Goal: Task Accomplishment & Management: Manage account settings

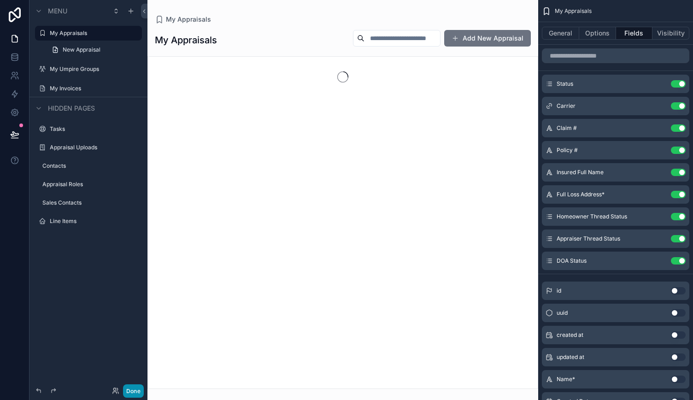
click at [135, 393] on button "Done" at bounding box center [133, 390] width 21 height 13
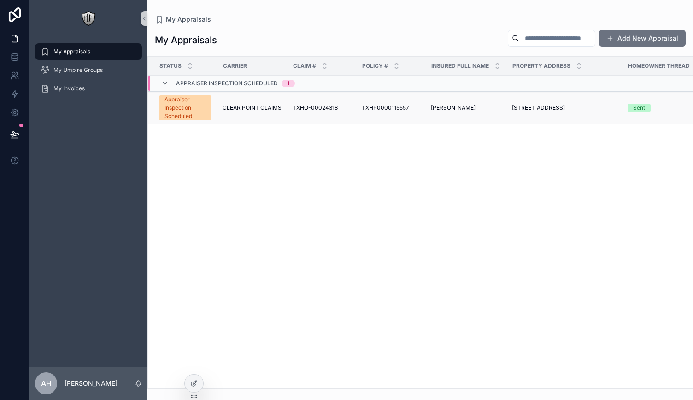
click at [264, 108] on span "CLEAR POINT CLAIMS" at bounding box center [252, 107] width 59 height 7
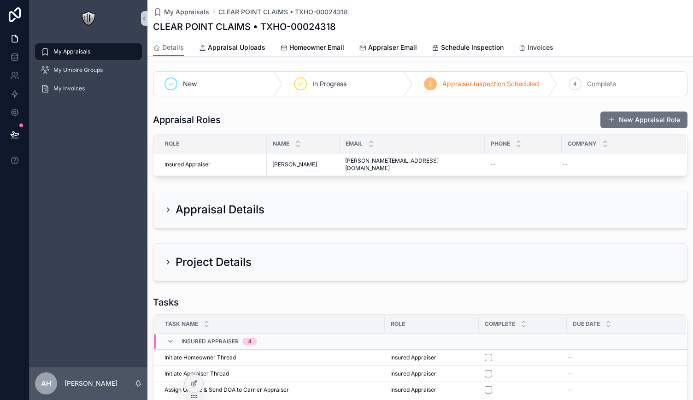
click at [528, 43] on span "Invoices" at bounding box center [541, 47] width 26 height 9
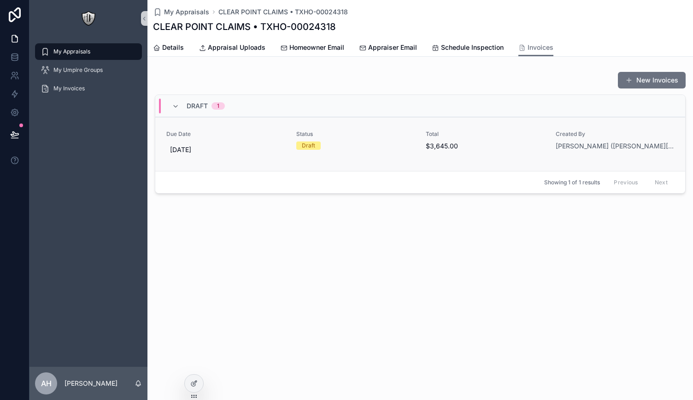
click at [258, 132] on span "Due Date" at bounding box center [225, 133] width 119 height 7
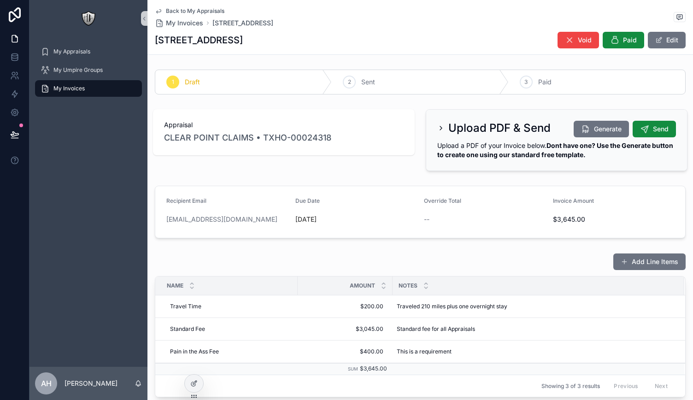
click at [437, 124] on icon "scrollable content" at bounding box center [440, 127] width 7 height 7
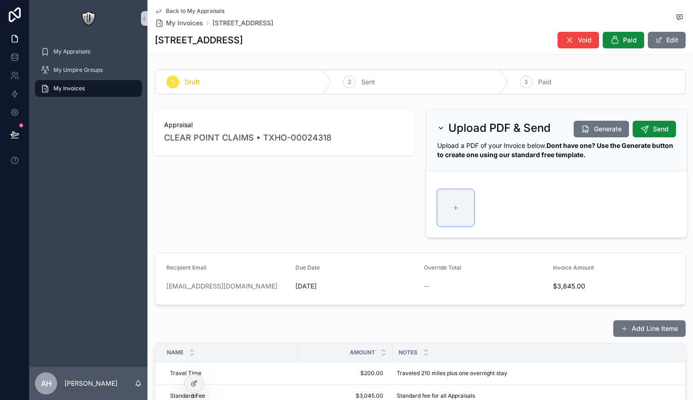
click at [464, 203] on div "scrollable content" at bounding box center [455, 207] width 37 height 37
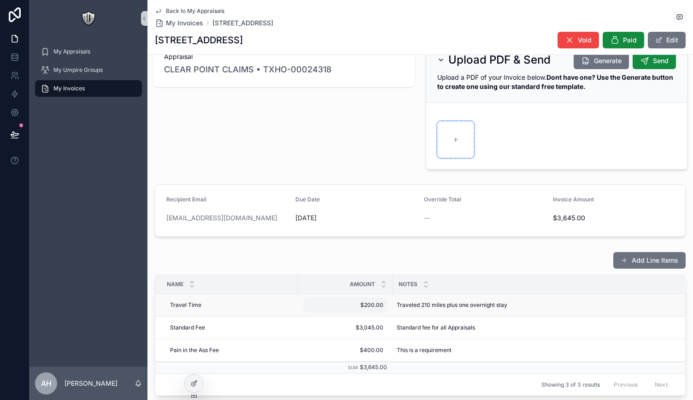
scroll to position [66, 0]
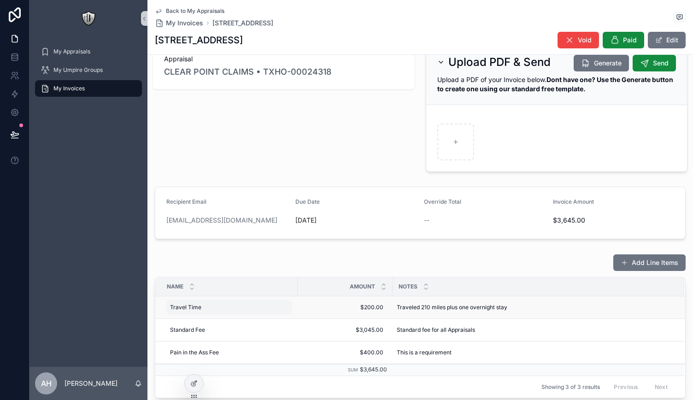
click at [269, 309] on div "Travel Time Travel Time" at bounding box center [229, 307] width 126 height 15
click at [267, 319] on icon "scrollable content" at bounding box center [268, 318] width 4 height 4
click at [196, 387] on div at bounding box center [194, 384] width 18 height 18
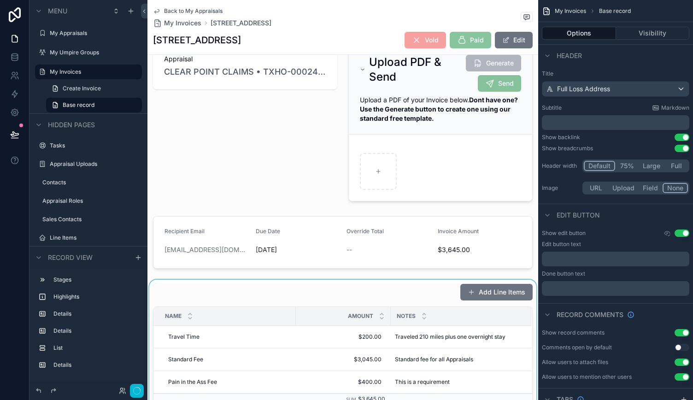
click at [359, 294] on div "scrollable content" at bounding box center [342, 356] width 391 height 152
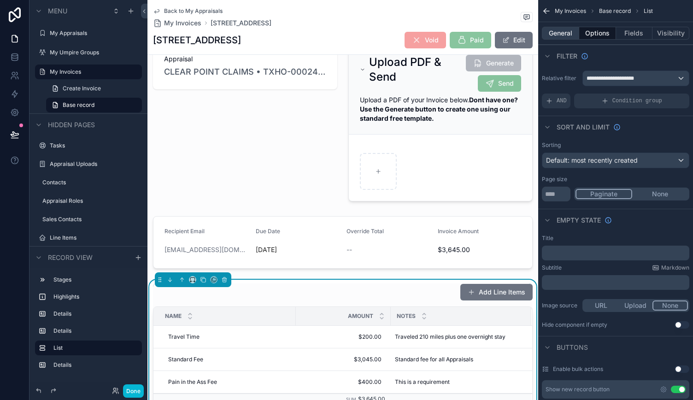
click at [564, 31] on button "General" at bounding box center [560, 33] width 37 height 13
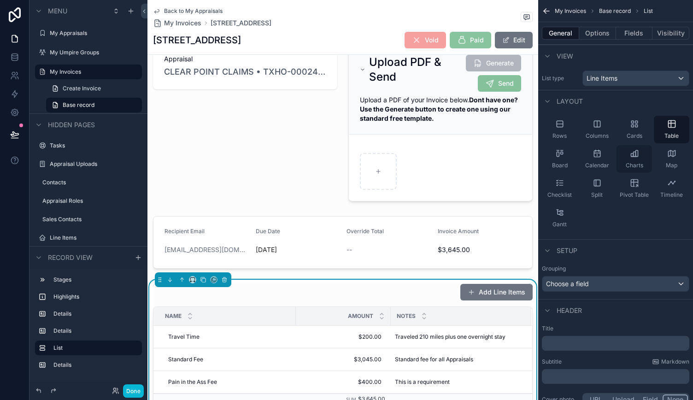
scroll to position [103, 0]
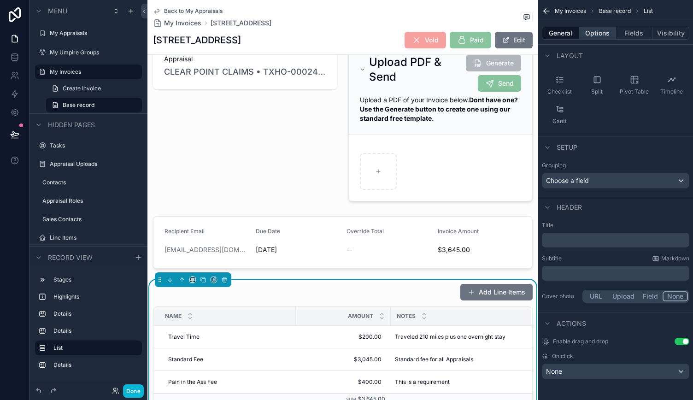
click at [601, 35] on button "Options" at bounding box center [597, 33] width 37 height 13
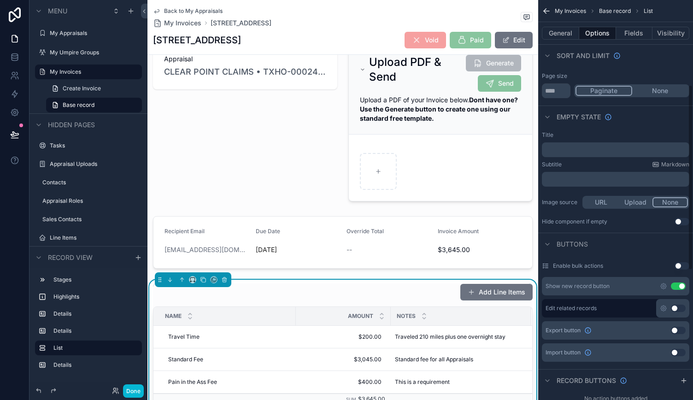
scroll to position [252, 0]
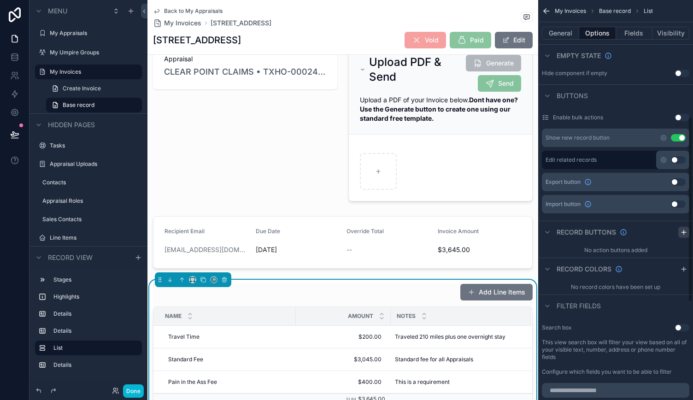
click at [686, 232] on icon "scrollable content" at bounding box center [683, 232] width 7 height 7
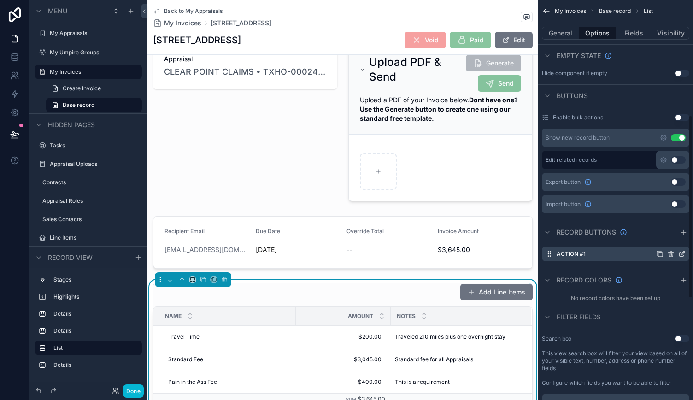
click at [679, 254] on icon "scrollable content" at bounding box center [681, 253] width 7 height 7
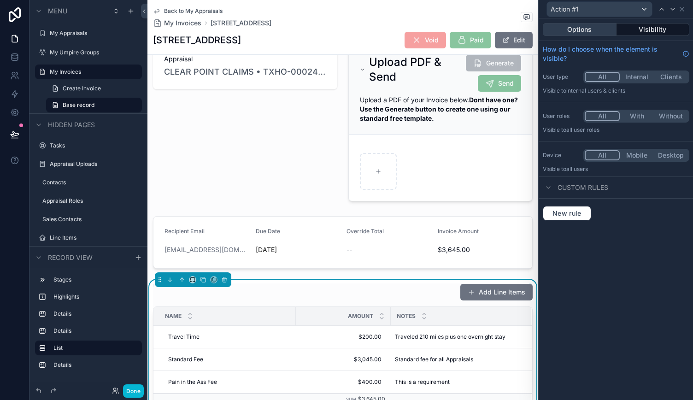
click at [593, 31] on button "Options" at bounding box center [580, 29] width 74 height 13
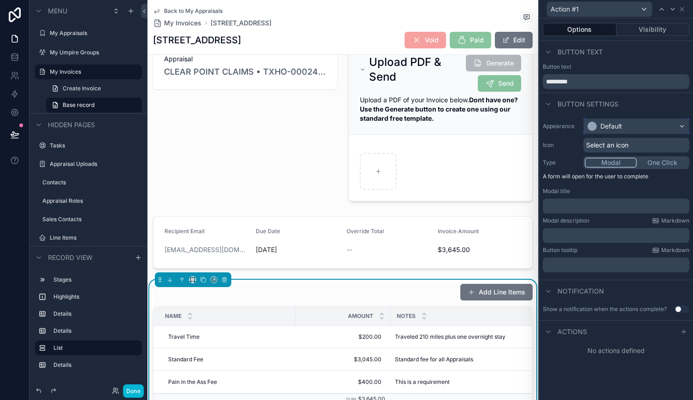
click at [623, 122] on div "Default" at bounding box center [636, 126] width 105 height 15
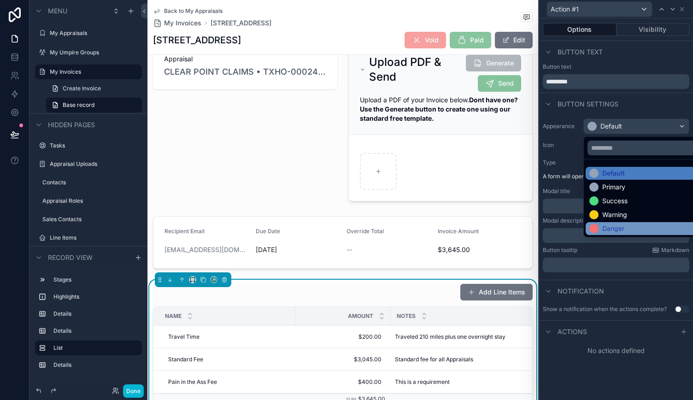
click at [612, 227] on div "Danger" at bounding box center [613, 228] width 22 height 9
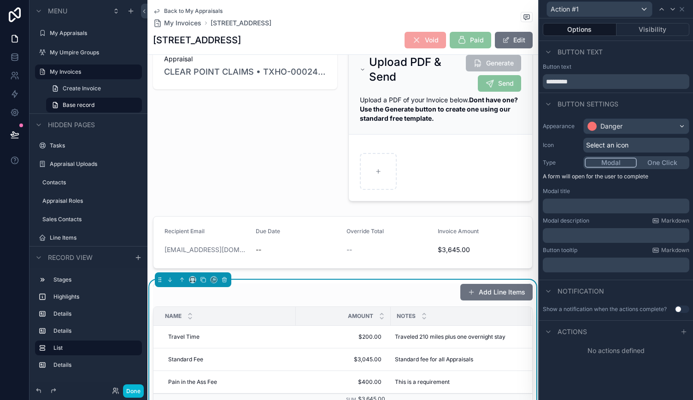
click at [609, 145] on span "Select an icon" at bounding box center [607, 145] width 42 height 9
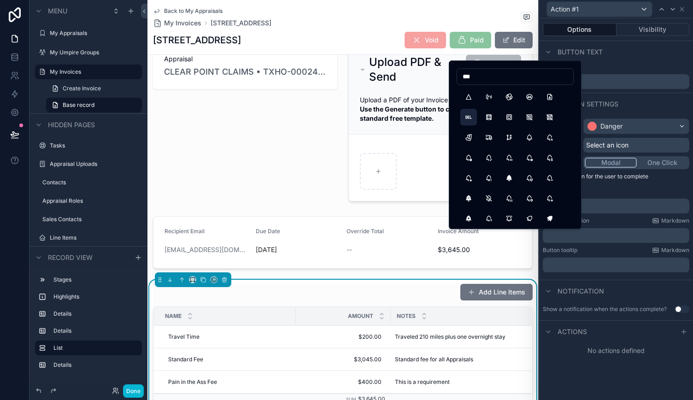
type input "***"
click at [468, 117] on button "HttpDelete" at bounding box center [468, 117] width 17 height 17
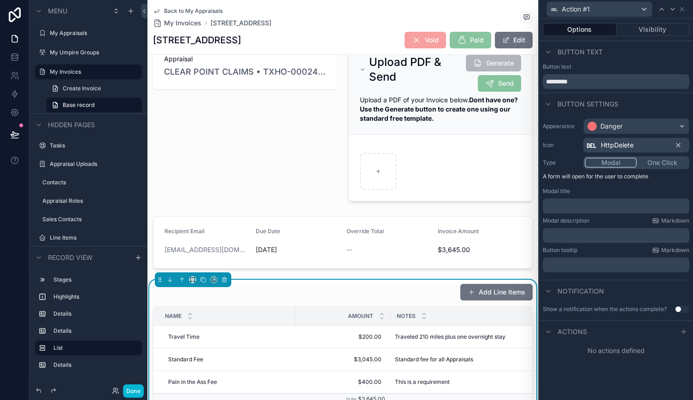
click at [656, 163] on button "One Click" at bounding box center [662, 163] width 51 height 10
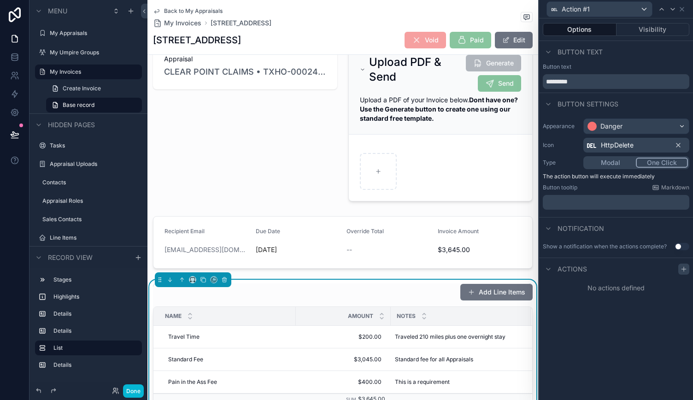
click at [684, 267] on icon at bounding box center [684, 269] width 0 height 4
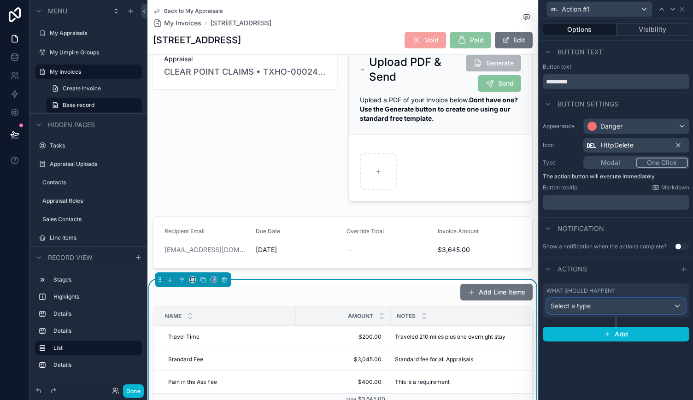
click at [597, 306] on div "Select a type" at bounding box center [616, 306] width 138 height 15
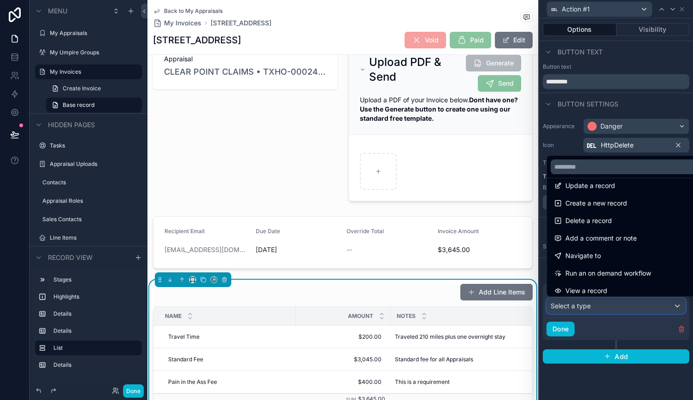
scroll to position [0, 0]
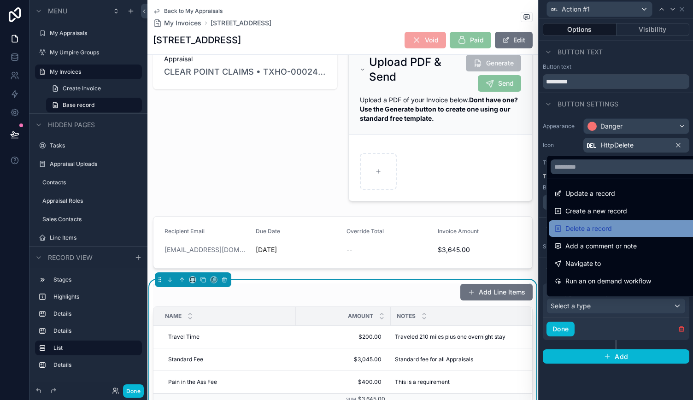
click at [591, 229] on span "Delete a record" at bounding box center [588, 228] width 47 height 11
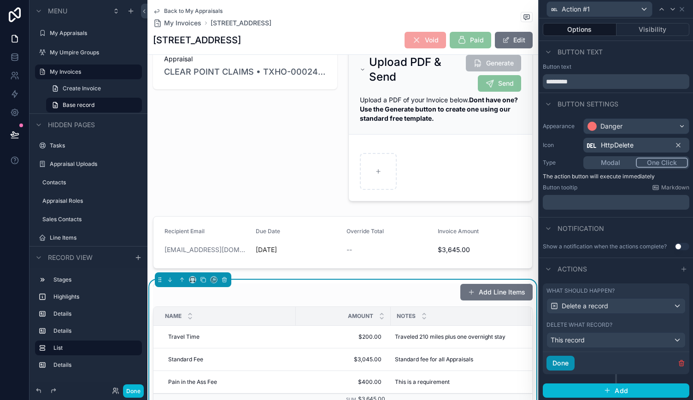
click at [560, 358] on button "Done" at bounding box center [560, 363] width 28 height 15
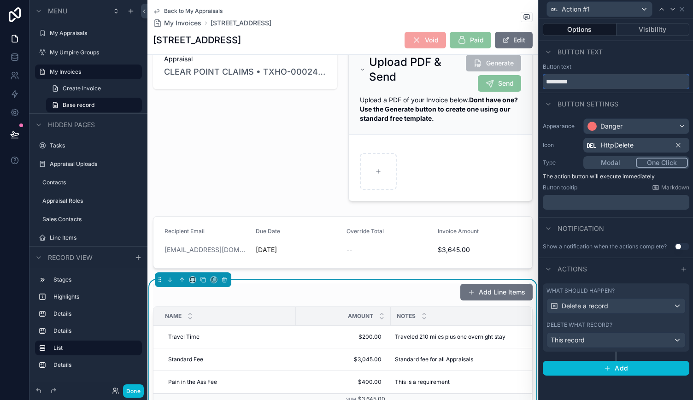
drag, startPoint x: 578, startPoint y: 79, endPoint x: 540, endPoint y: 82, distance: 37.9
click at [540, 82] on div "Button text *********" at bounding box center [616, 76] width 154 height 26
click at [135, 393] on button "Done" at bounding box center [133, 390] width 21 height 13
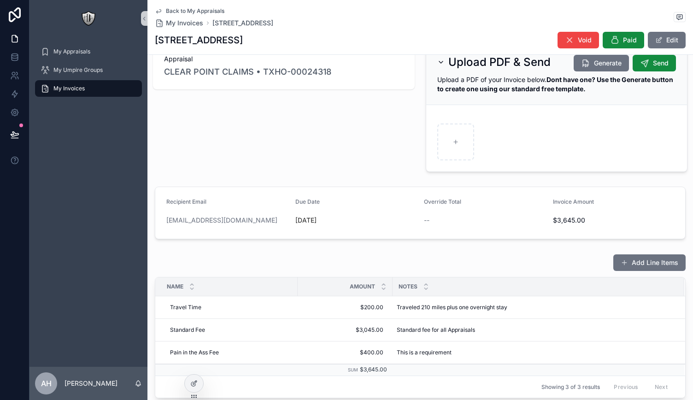
click at [435, 219] on div "--" at bounding box center [485, 220] width 122 height 9
click at [424, 216] on span "--" at bounding box center [427, 220] width 6 height 9
click at [663, 340] on button "scrollable content" at bounding box center [672, 341] width 18 height 15
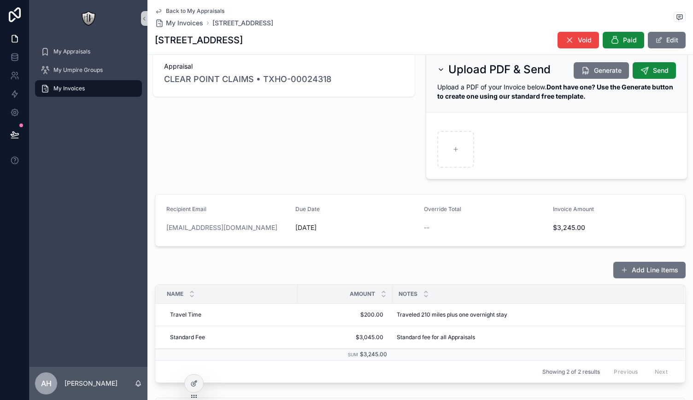
scroll to position [58, 0]
click at [669, 325] on icon "scrollable content" at bounding box center [672, 326] width 7 height 7
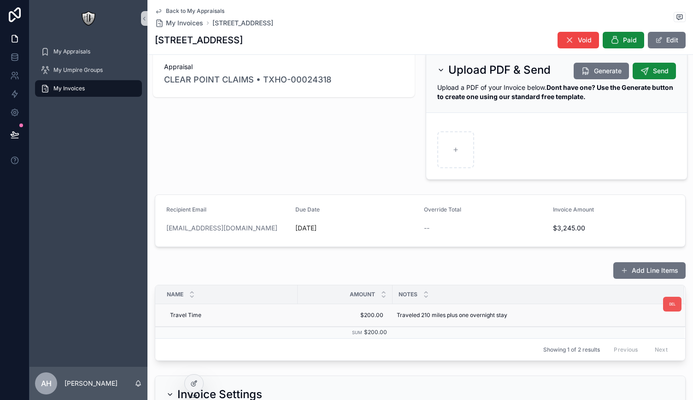
click at [669, 302] on icon "scrollable content" at bounding box center [672, 303] width 7 height 7
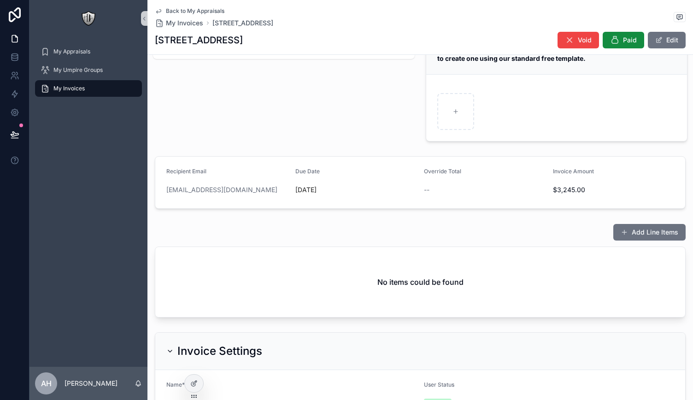
scroll to position [97, 0]
click at [196, 379] on div at bounding box center [194, 384] width 18 height 18
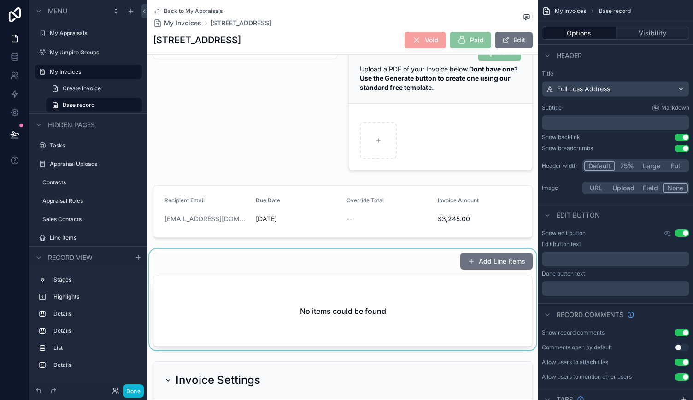
click at [383, 328] on div "scrollable content" at bounding box center [342, 299] width 391 height 101
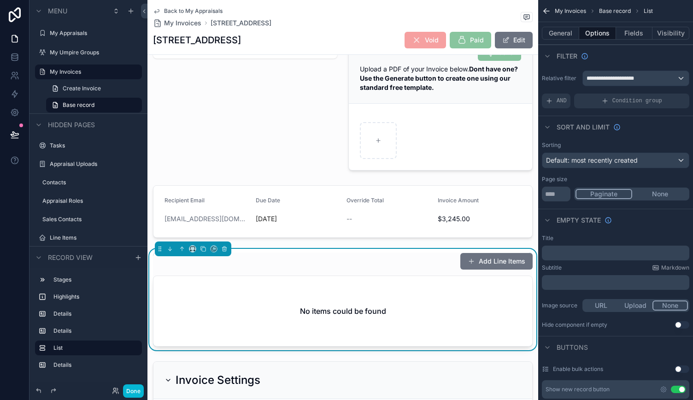
click at [597, 251] on p "﻿" at bounding box center [617, 252] width 142 height 7
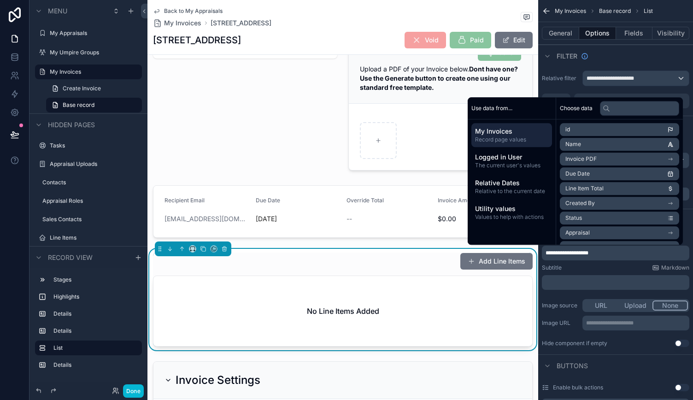
click at [585, 269] on div "Subtitle Markdown" at bounding box center [615, 267] width 147 height 7
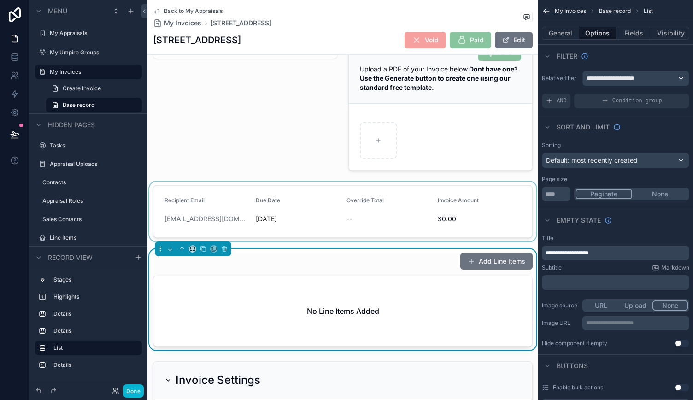
click at [331, 213] on div "scrollable content" at bounding box center [342, 212] width 391 height 60
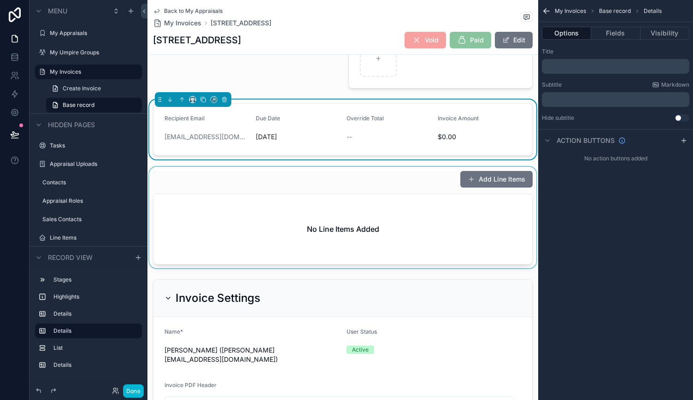
scroll to position [251, 0]
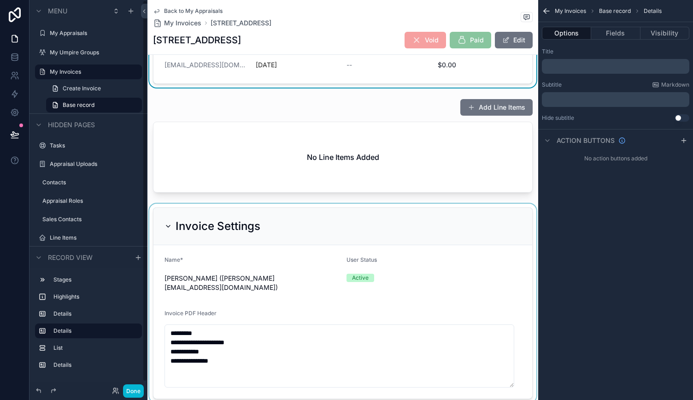
click at [237, 288] on div "scrollable content" at bounding box center [342, 303] width 391 height 199
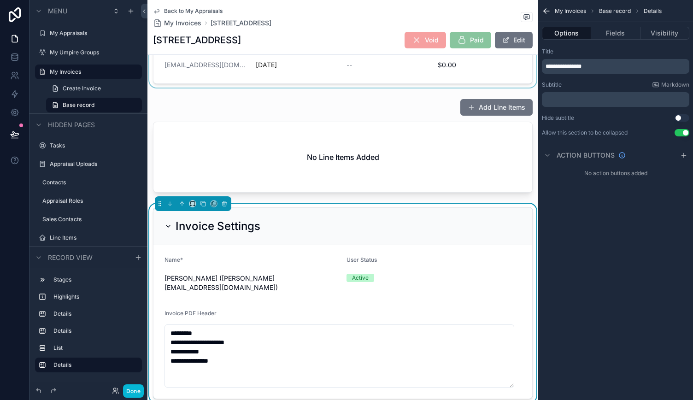
click at [615, 40] on div "Options Fields Visibility" at bounding box center [615, 33] width 155 height 22
click at [615, 34] on button "Fields" at bounding box center [615, 33] width 49 height 13
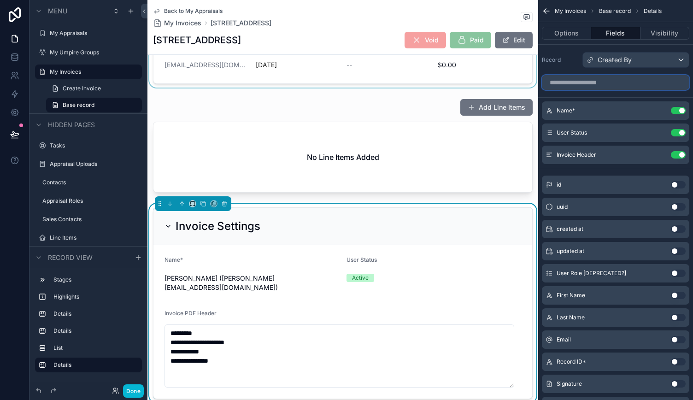
click at [586, 83] on input "scrollable content" at bounding box center [615, 82] width 147 height 15
type input "*"
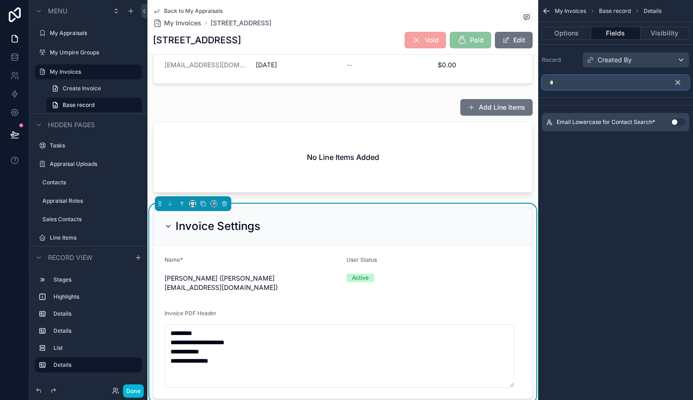
scroll to position [0, 0]
type input "**"
click at [675, 122] on button "Use setting" at bounding box center [678, 121] width 15 height 7
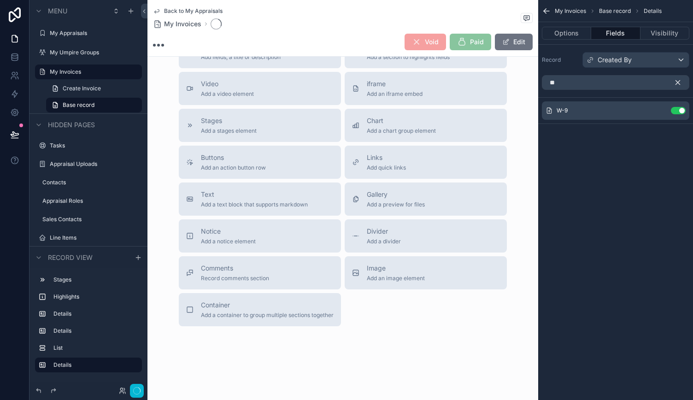
scroll to position [229, 0]
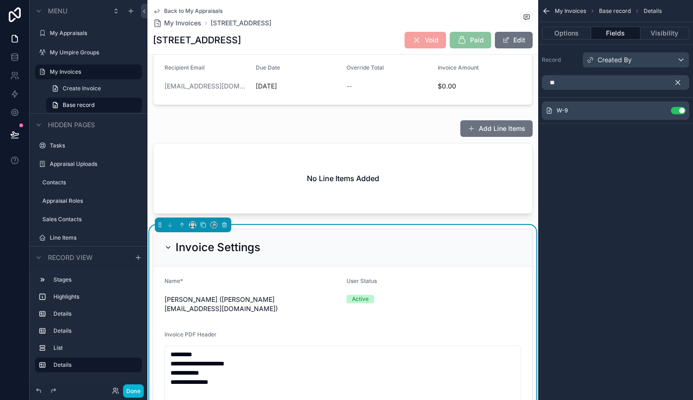
click at [679, 84] on icon "scrollable content" at bounding box center [678, 82] width 8 height 8
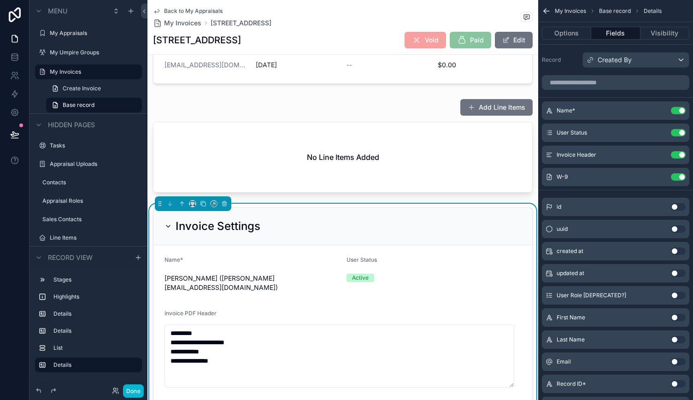
scroll to position [296, 0]
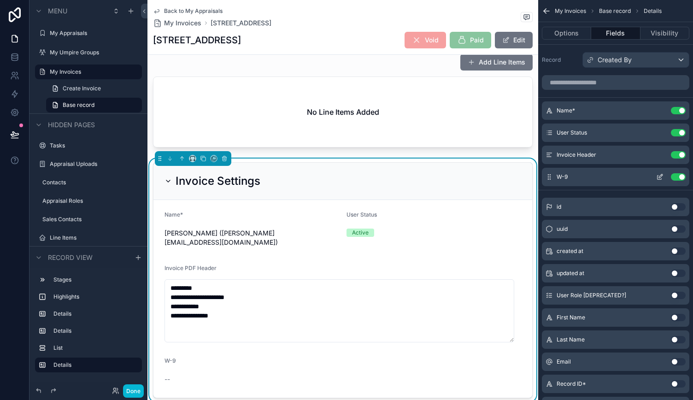
click at [660, 175] on icon "scrollable content" at bounding box center [659, 176] width 7 height 7
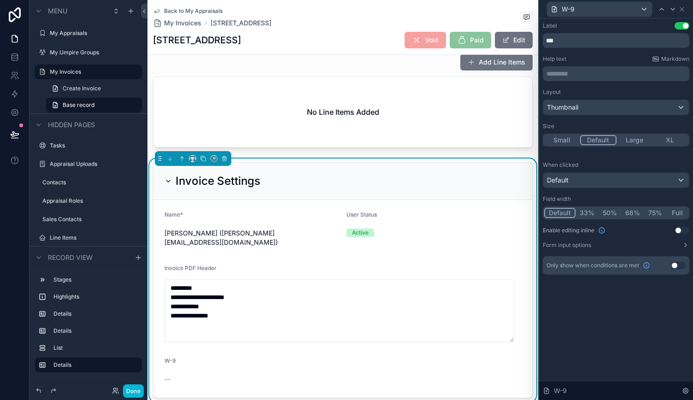
click at [677, 231] on button "Use setting" at bounding box center [682, 230] width 15 height 7
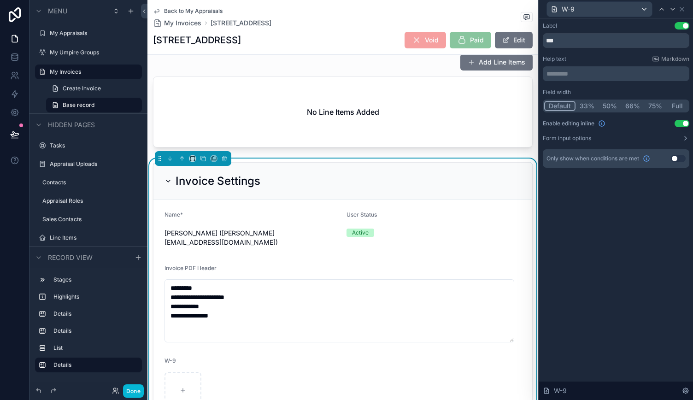
click at [673, 108] on button "Full" at bounding box center [677, 106] width 22 height 10
click at [133, 387] on button "Done" at bounding box center [133, 390] width 21 height 13
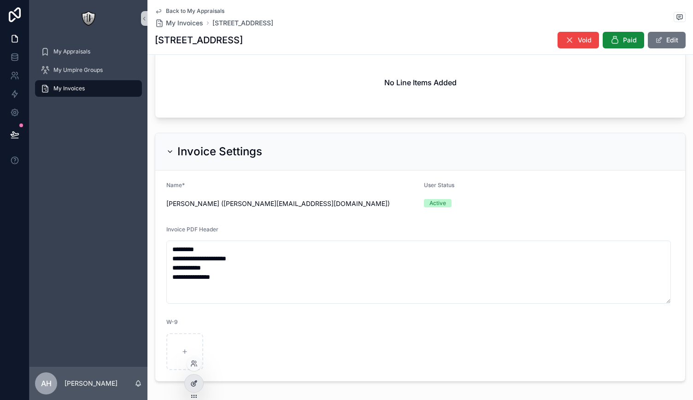
click at [194, 380] on icon at bounding box center [193, 383] width 7 height 7
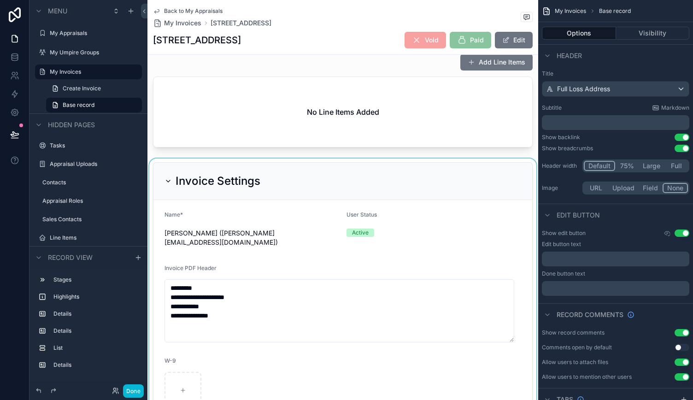
click at [339, 256] on div "scrollable content" at bounding box center [342, 290] width 391 height 265
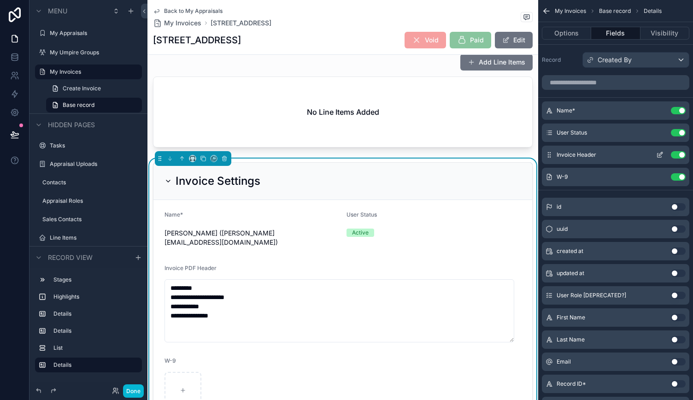
click at [659, 152] on icon "scrollable content" at bounding box center [659, 154] width 7 height 7
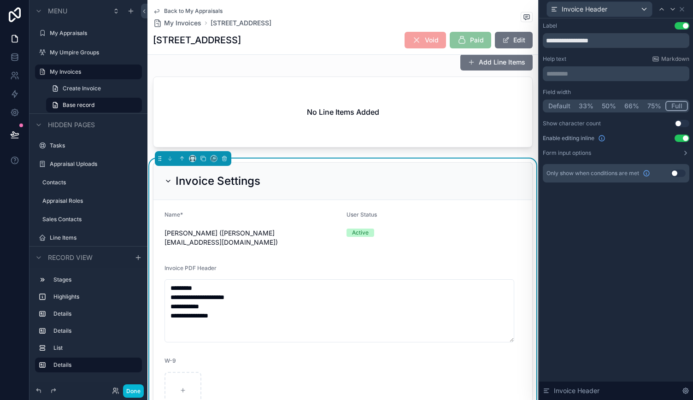
click at [611, 106] on button "50%" at bounding box center [609, 106] width 23 height 10
click at [681, 10] on icon at bounding box center [682, 9] width 4 height 4
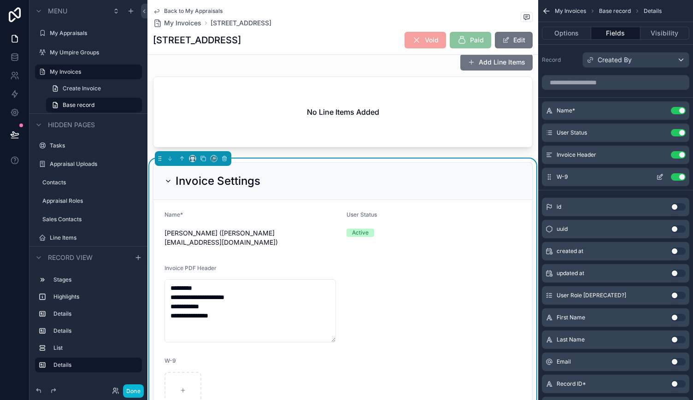
click at [658, 178] on icon "scrollable content" at bounding box center [659, 178] width 4 height 4
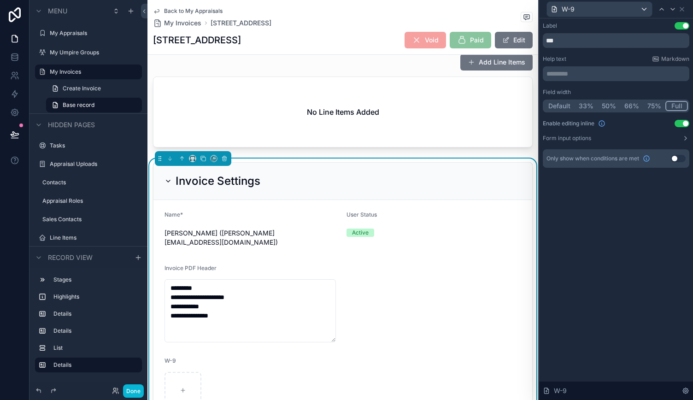
click at [606, 109] on button "50%" at bounding box center [609, 106] width 23 height 10
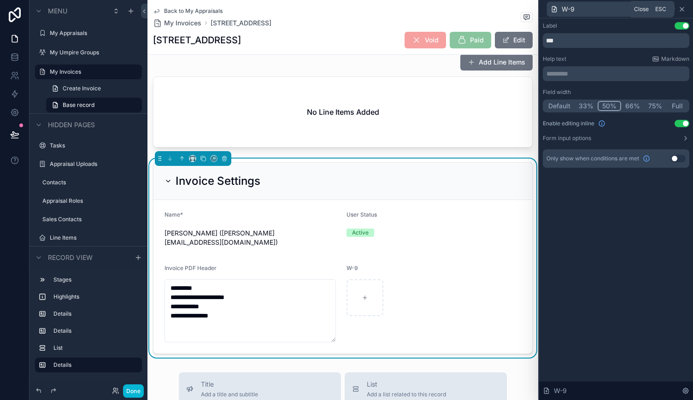
click at [682, 7] on icon at bounding box center [681, 9] width 7 height 7
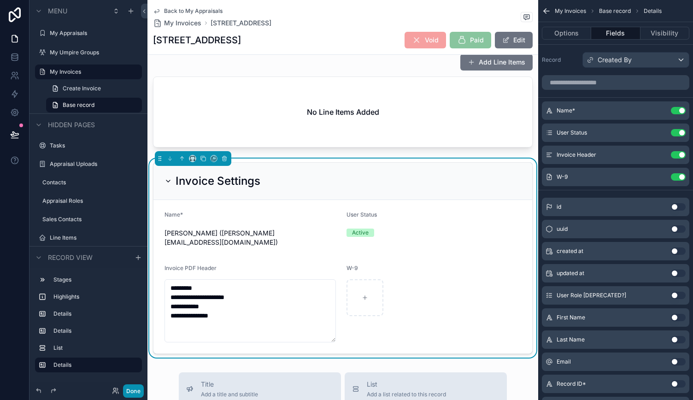
click at [140, 387] on button "Done" at bounding box center [133, 390] width 21 height 13
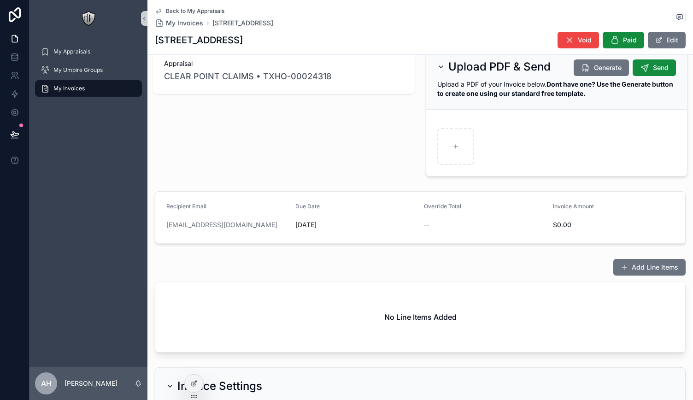
scroll to position [0, 0]
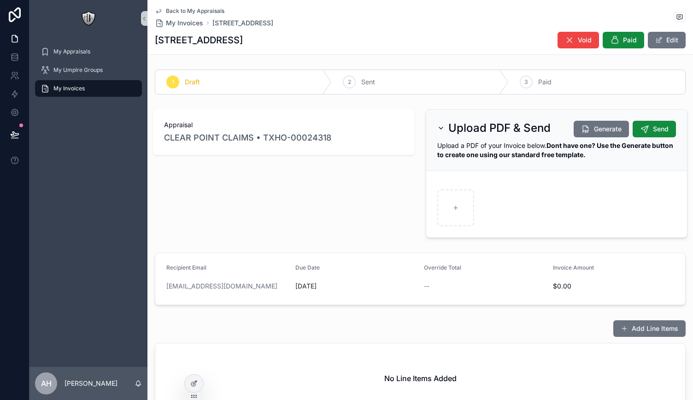
click at [437, 125] on icon "scrollable content" at bounding box center [440, 127] width 7 height 7
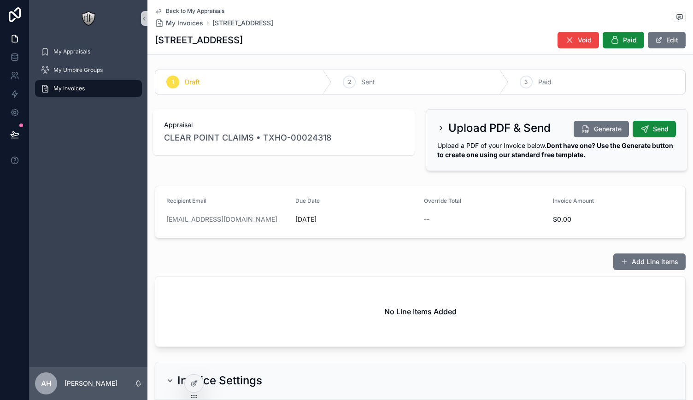
click at [437, 125] on icon "scrollable content" at bounding box center [440, 127] width 7 height 7
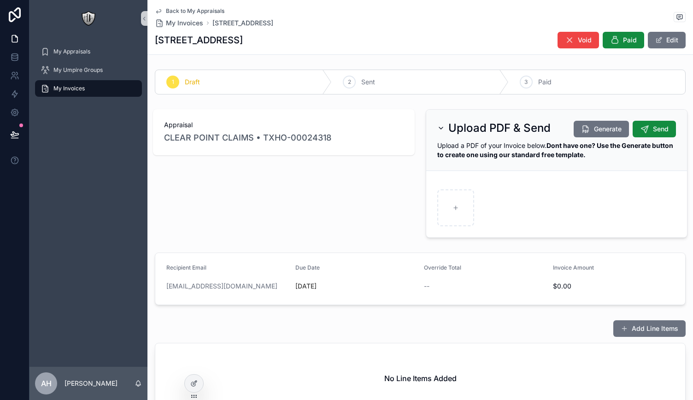
click at [437, 125] on icon "scrollable content" at bounding box center [440, 127] width 7 height 7
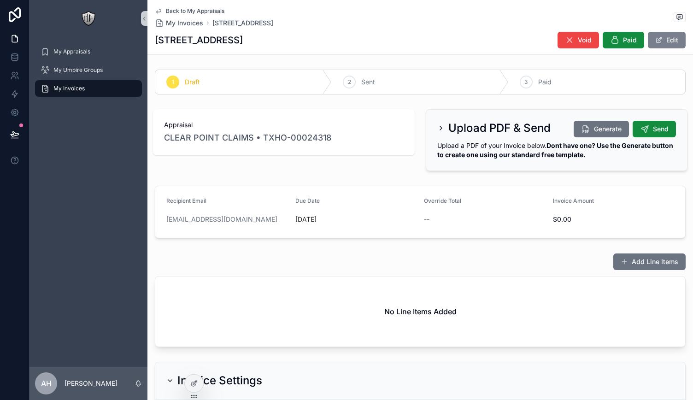
click at [668, 45] on button "Edit" at bounding box center [667, 40] width 38 height 17
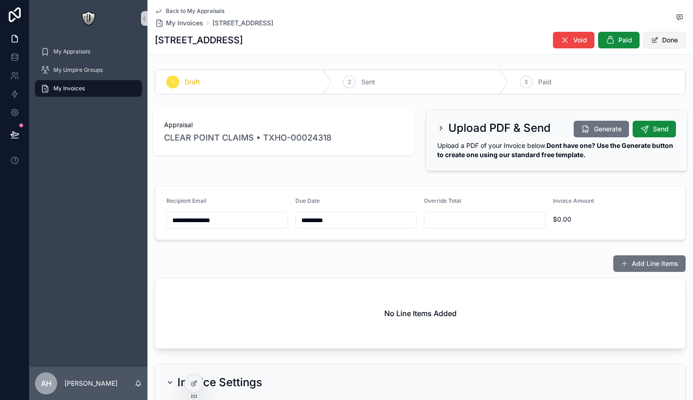
click at [663, 41] on button "Done" at bounding box center [664, 40] width 42 height 17
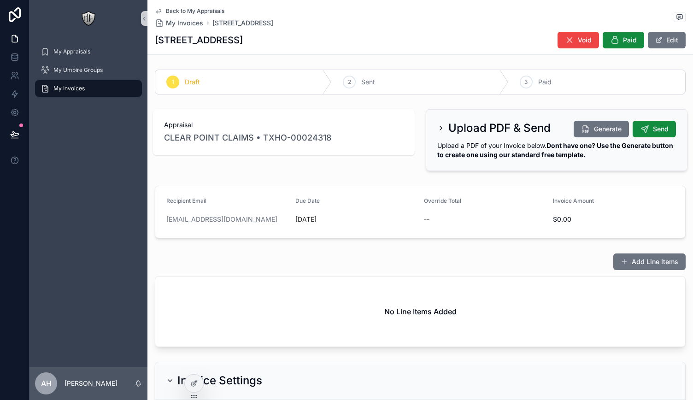
scroll to position [6, 0]
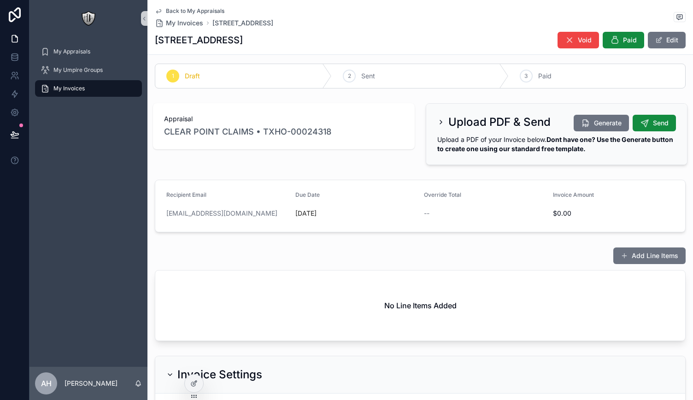
click at [167, 12] on span "Back to My Appraisals" at bounding box center [195, 10] width 59 height 7
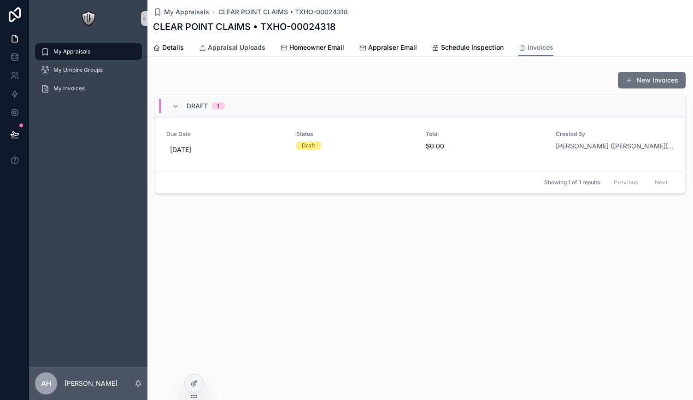
click at [217, 53] on link "Appraisal Uploads" at bounding box center [232, 48] width 67 height 18
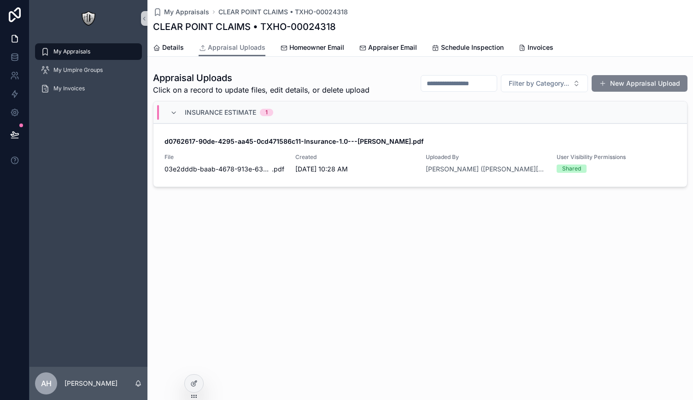
click at [615, 83] on button "New Appraisal Upload" at bounding box center [640, 83] width 96 height 17
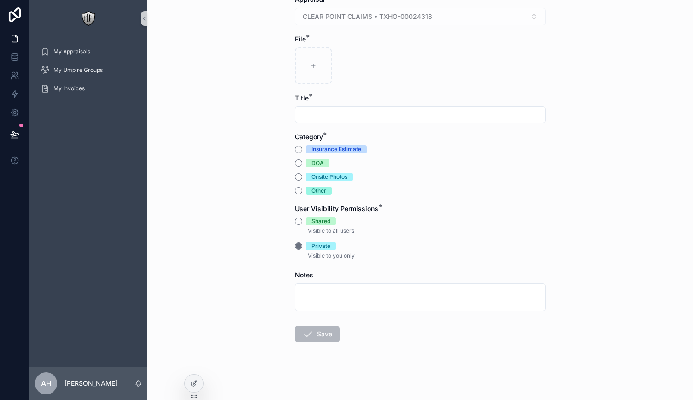
scroll to position [59, 0]
click at [191, 385] on icon at bounding box center [193, 383] width 7 height 7
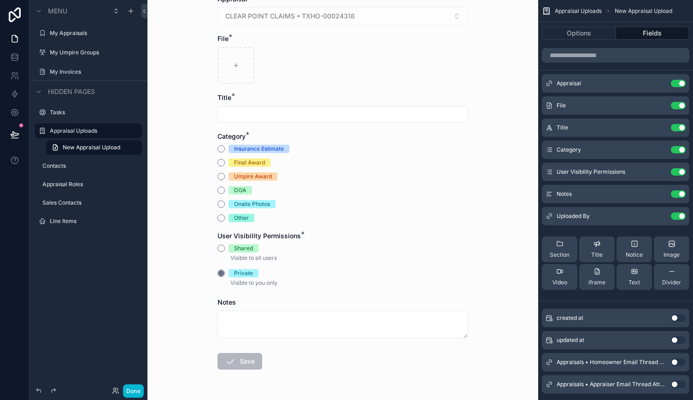
scroll to position [0, 0]
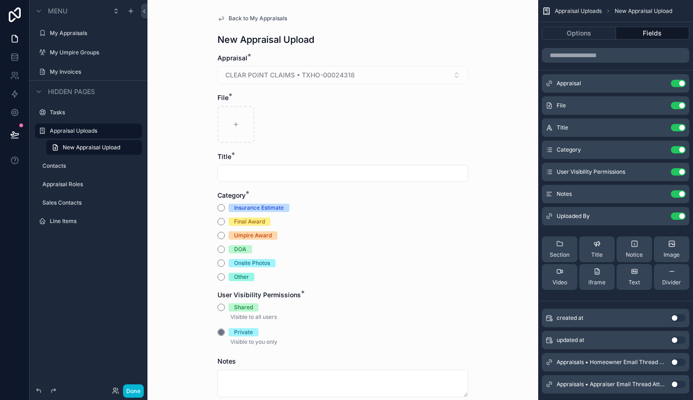
click at [291, 243] on div "Insurance Estimate Final Award Umpire Award DOA Onsite Photos Other" at bounding box center [342, 242] width 251 height 77
click at [657, 151] on icon "scrollable content" at bounding box center [659, 150] width 4 height 4
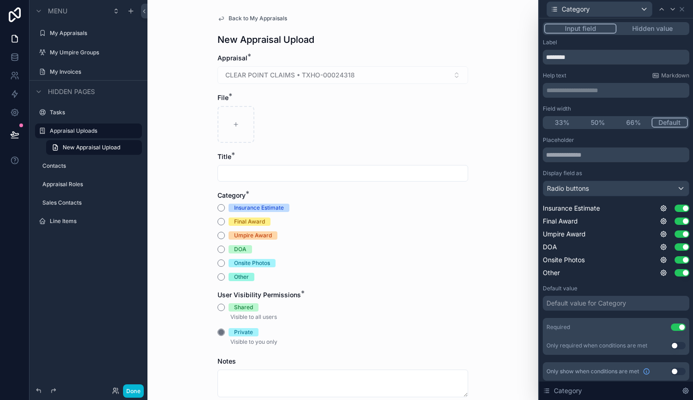
scroll to position [2, 0]
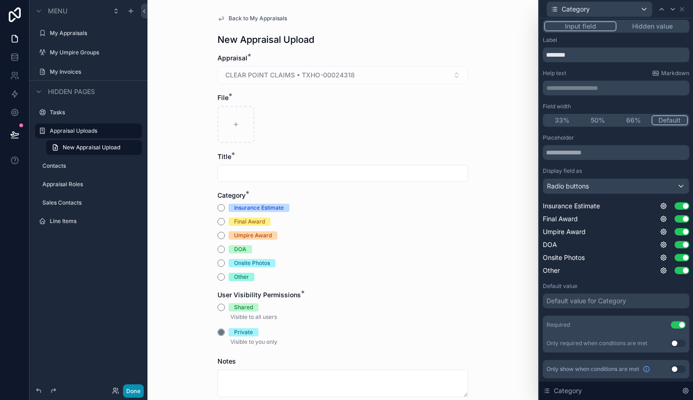
click at [136, 388] on button "Done" at bounding box center [133, 390] width 21 height 13
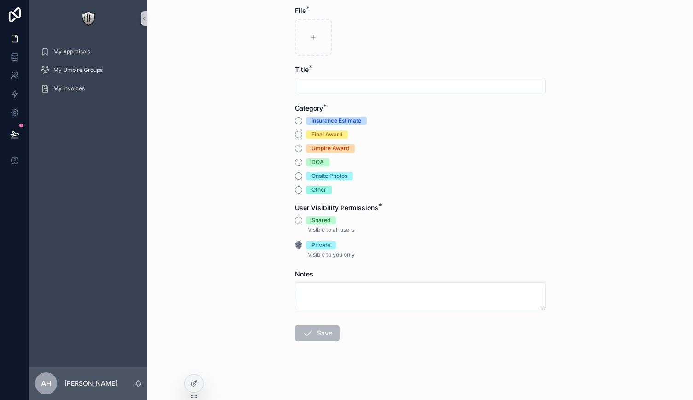
scroll to position [0, 0]
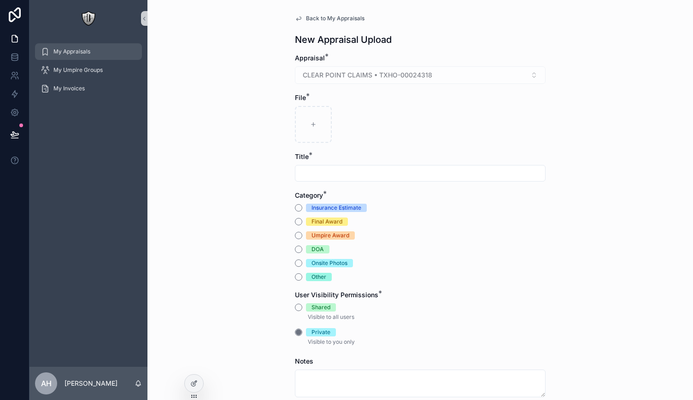
click at [60, 58] on div "My Appraisals" at bounding box center [89, 51] width 96 height 15
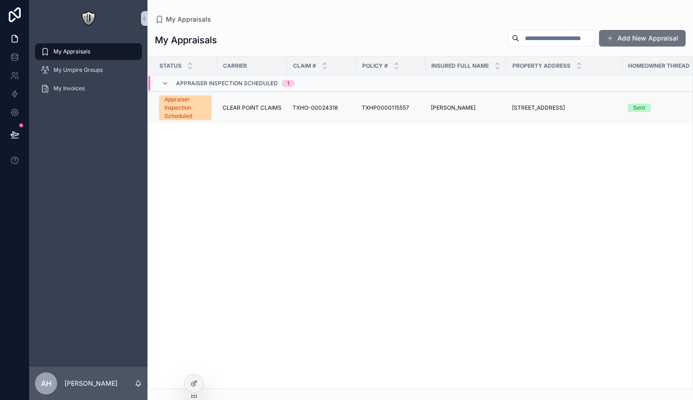
click at [270, 114] on td "CLEAR POINT CLAIMS" at bounding box center [252, 108] width 70 height 33
click at [346, 107] on div "TXHO-00024318 TXHO-00024318" at bounding box center [322, 107] width 58 height 7
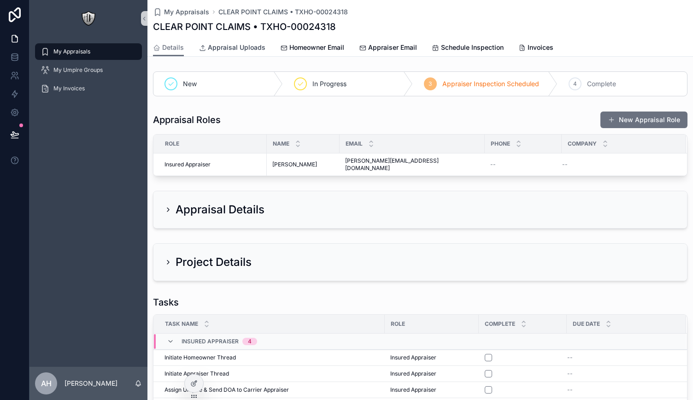
click at [221, 45] on span "Appraisal Uploads" at bounding box center [237, 47] width 58 height 9
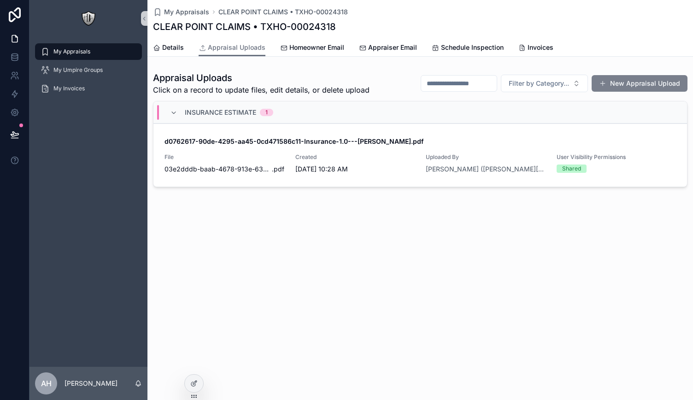
click at [612, 88] on button "New Appraisal Upload" at bounding box center [640, 83] width 96 height 17
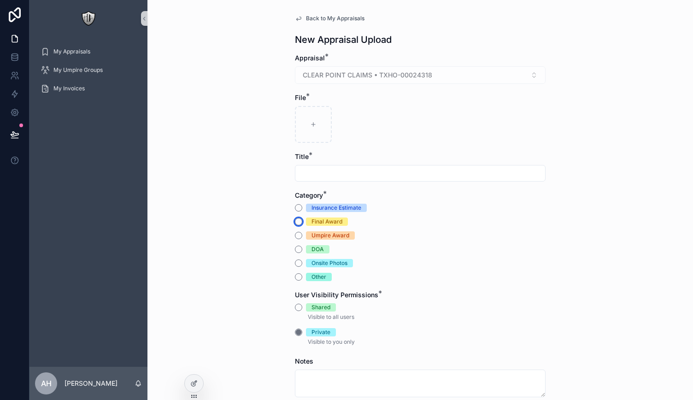
click at [295, 222] on button "Final Award" at bounding box center [298, 221] width 7 height 7
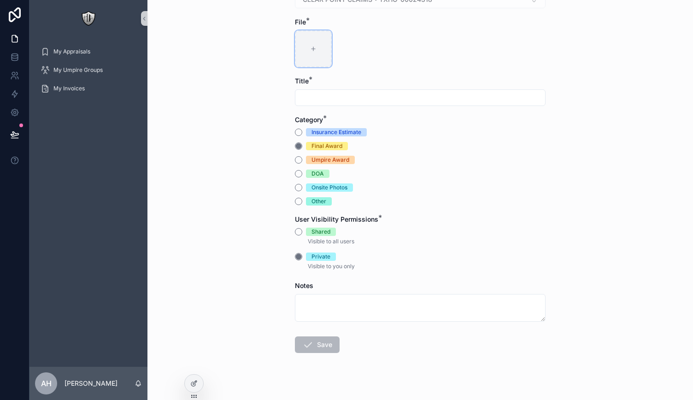
click at [316, 35] on div "scrollable content" at bounding box center [313, 48] width 37 height 37
type input "**********"
click at [295, 160] on button "Umpire Award" at bounding box center [298, 159] width 7 height 7
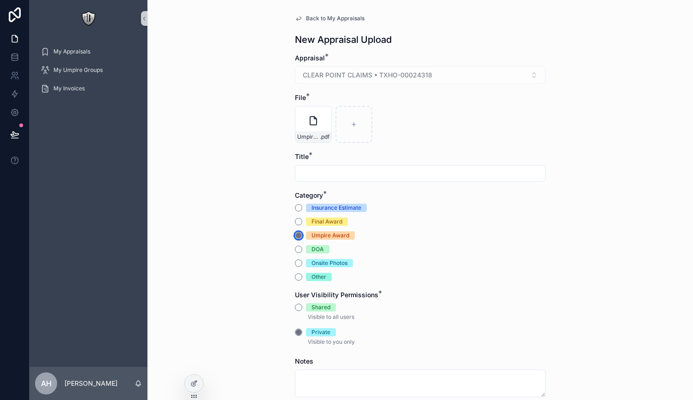
scroll to position [1, 0]
click at [306, 168] on input "scrollable content" at bounding box center [420, 172] width 250 height 13
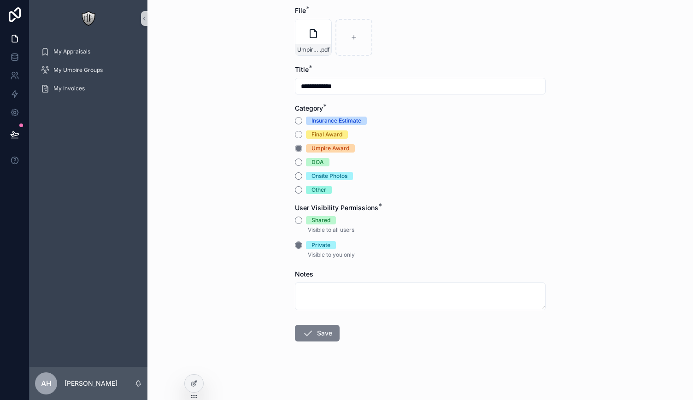
type input "**********"
click at [312, 328] on button "Save" at bounding box center [317, 333] width 45 height 17
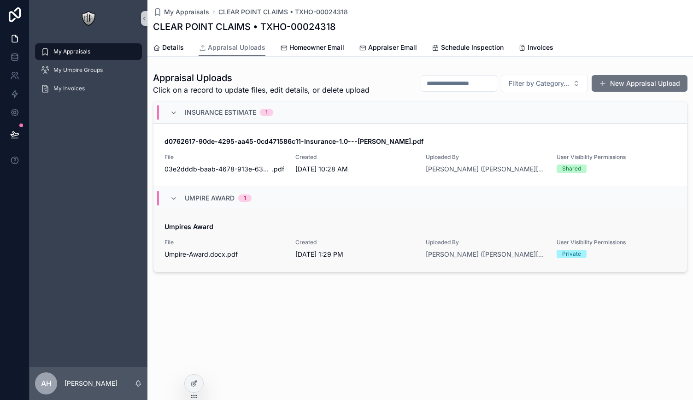
click at [284, 231] on div "Umpires Award File Umpire-Award.docx .pdf Created [DATE] 1:29 PM Uploaded By [P…" at bounding box center [419, 240] width 511 height 37
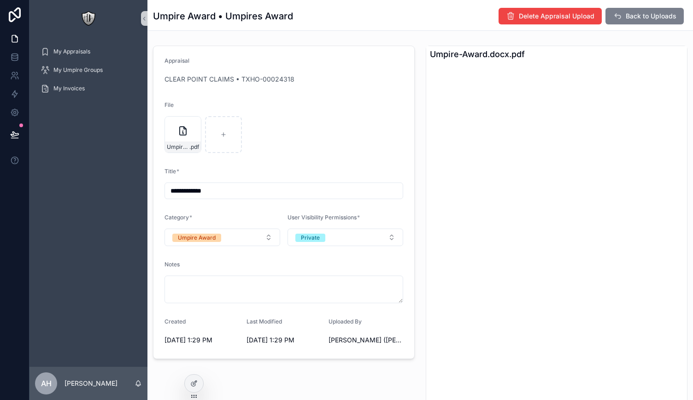
click at [618, 20] on button "Back to Uploads" at bounding box center [644, 16] width 78 height 17
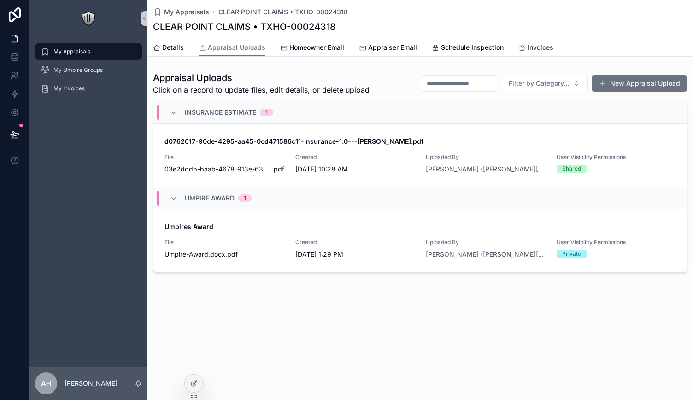
click at [531, 44] on span "Invoices" at bounding box center [541, 47] width 26 height 9
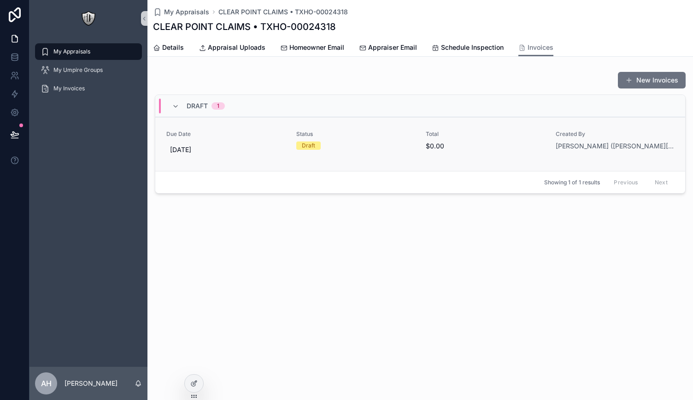
click at [335, 149] on div "Status Draft" at bounding box center [355, 144] width 119 height 28
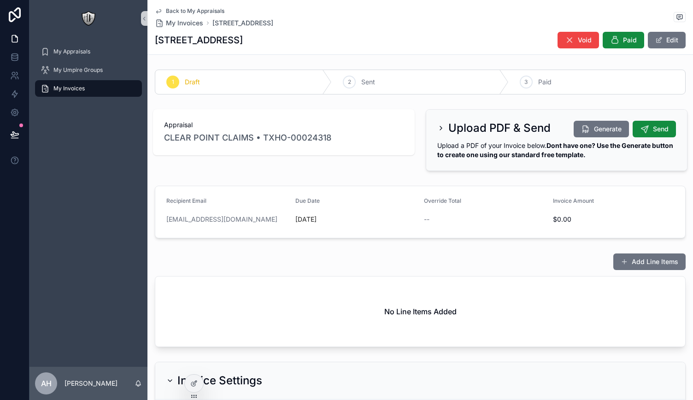
click at [438, 129] on icon "scrollable content" at bounding box center [440, 127] width 7 height 7
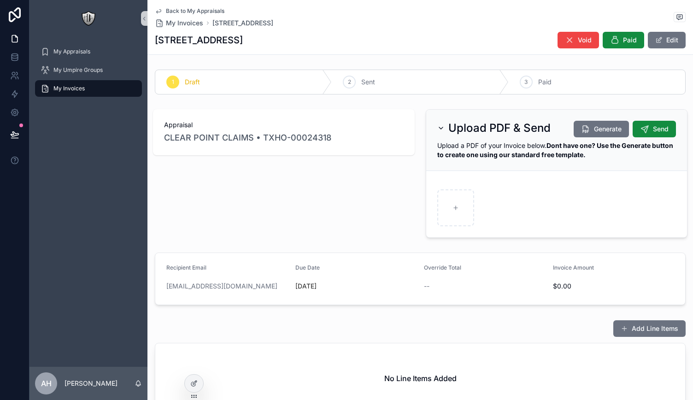
click at [438, 129] on icon "scrollable content" at bounding box center [440, 127] width 7 height 7
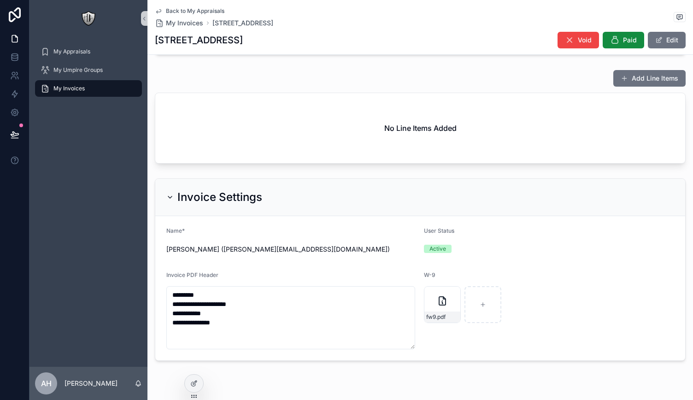
scroll to position [205, 0]
